Goal: Obtain resource: Obtain resource

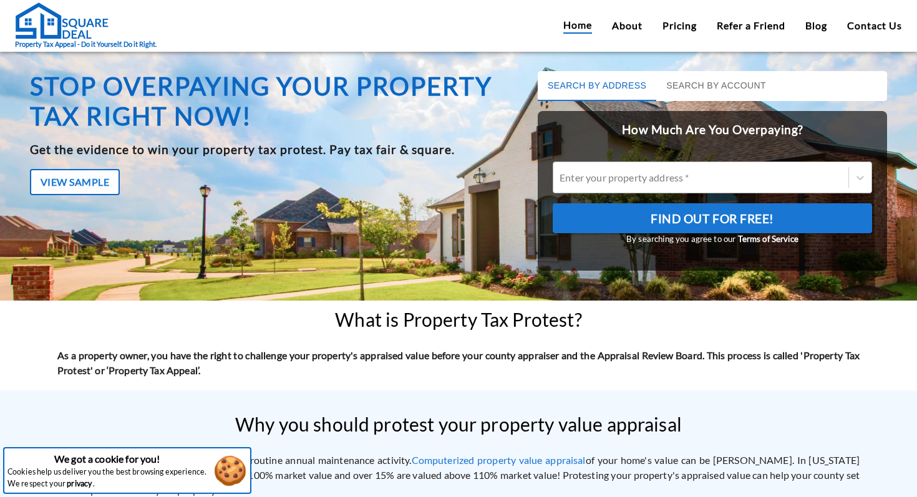
click at [657, 179] on div at bounding box center [701, 177] width 283 height 14
click at [562, 179] on input "Enter your property address *" at bounding box center [561, 178] width 2 height 12
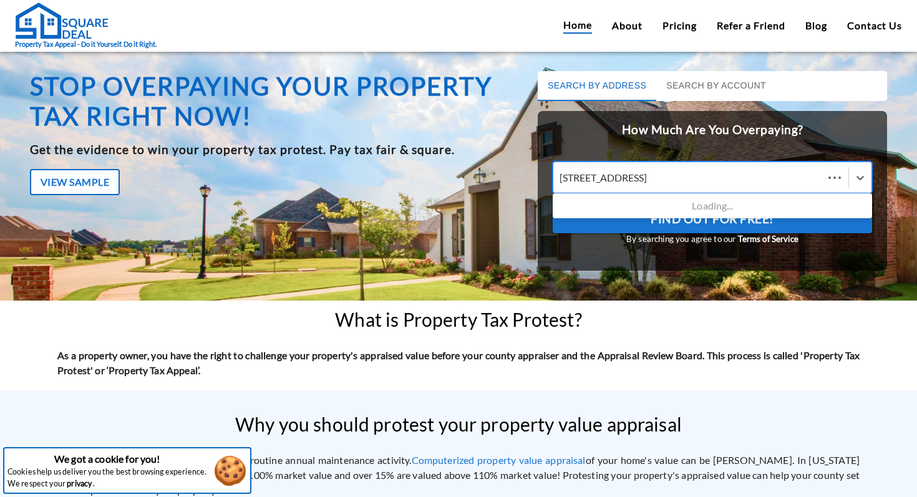
type input "[STREET_ADDRESS]"
click at [553, 203] on button "Find Out For Free!" at bounding box center [713, 218] width 320 height 30
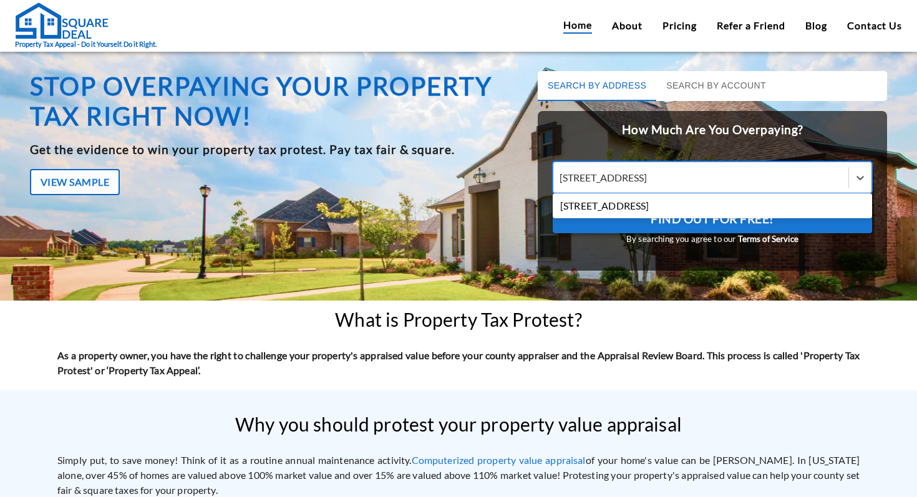
click at [682, 207] on div "[STREET_ADDRESS]" at bounding box center [713, 206] width 320 height 20
click at [658, 183] on input "[STREET_ADDRESS]" at bounding box center [609, 178] width 99 height 12
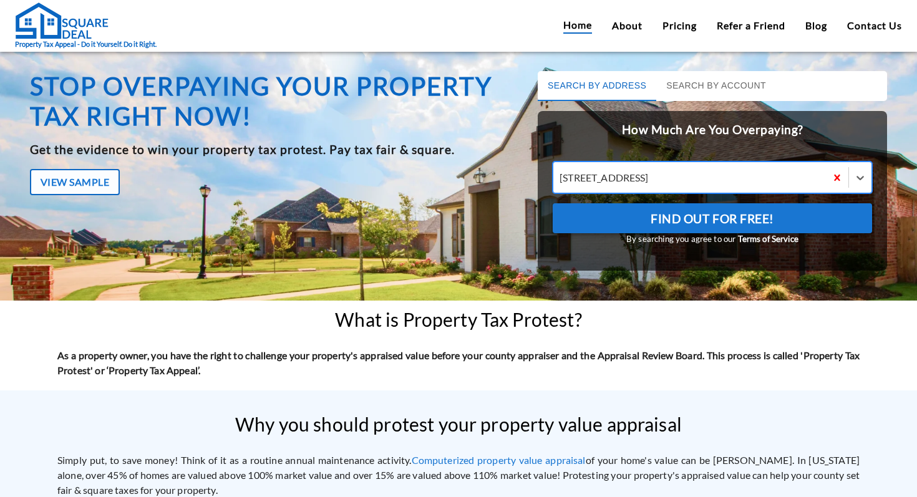
click at [682, 221] on span "Find Out For Free!" at bounding box center [713, 218] width 124 height 21
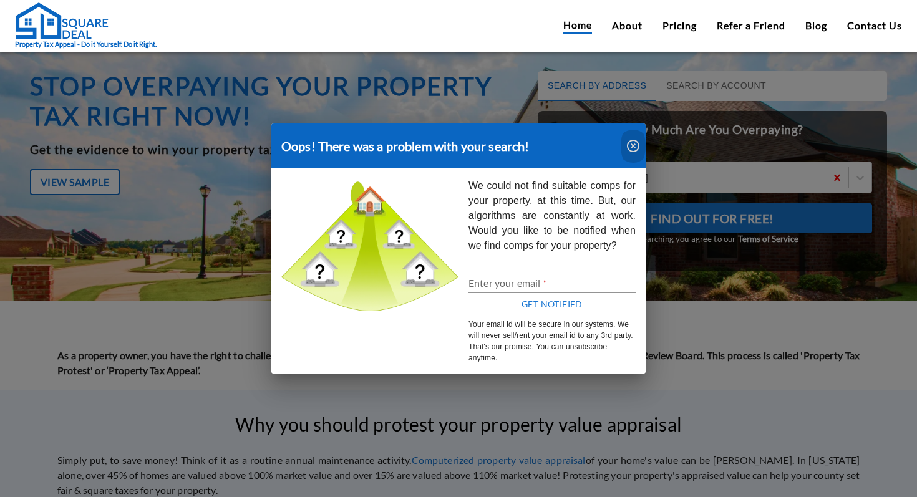
click at [627, 146] on icon "button" at bounding box center [633, 146] width 12 height 12
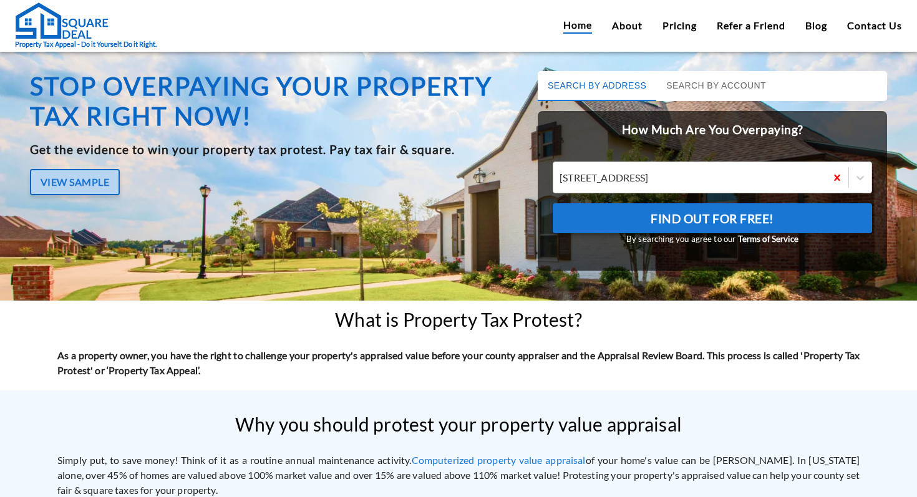
click at [64, 177] on button "View Sample" at bounding box center [75, 182] width 90 height 26
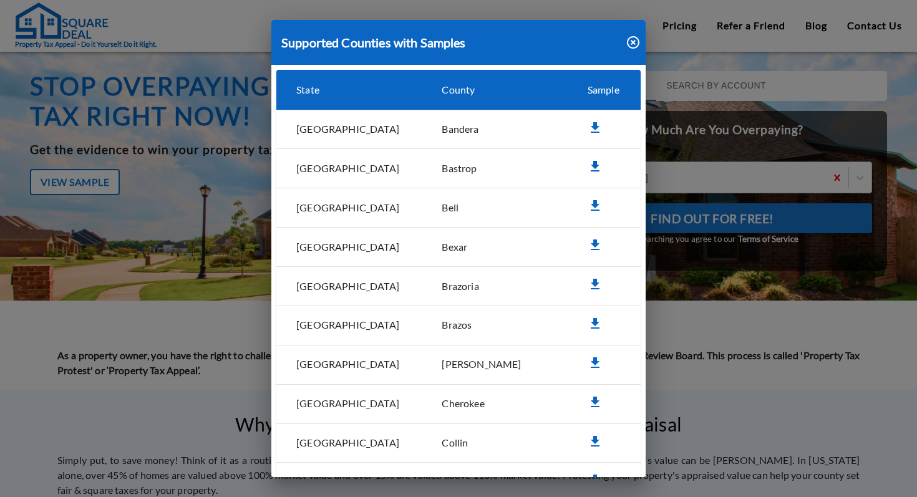
click at [591, 167] on icon "simple table" at bounding box center [595, 166] width 9 height 11
